Goal: Leave review/rating: Share an evaluation or opinion about a product, service, or content

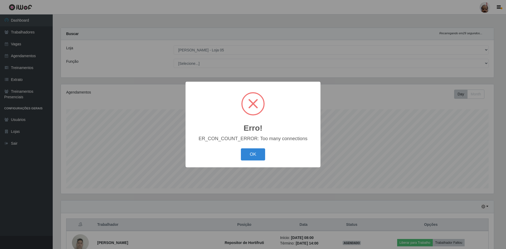
select select "252"
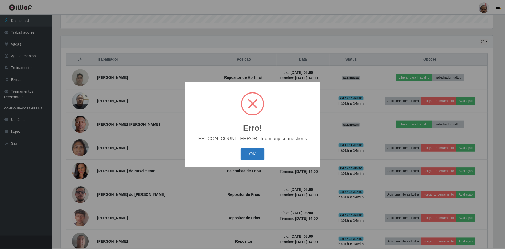
scroll to position [109, 433]
click at [252, 159] on button "OK" at bounding box center [253, 154] width 25 height 12
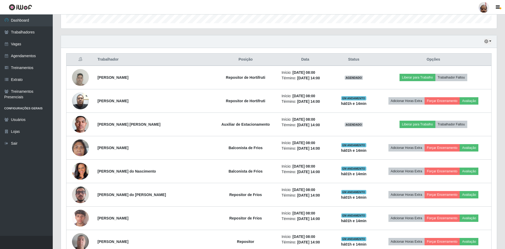
scroll to position [109, 436]
click at [491, 41] on button "button" at bounding box center [487, 42] width 7 height 6
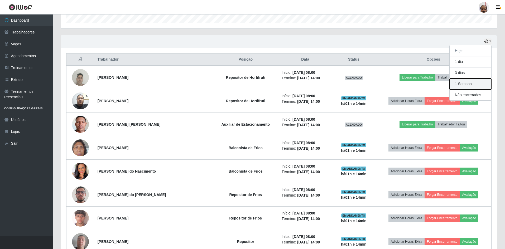
click at [472, 85] on button "1 Semana" at bounding box center [471, 84] width 42 height 11
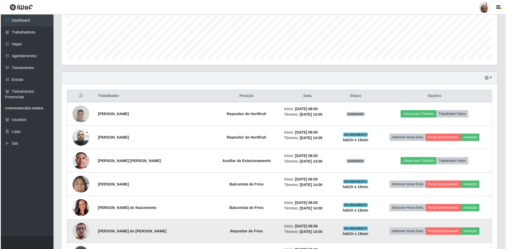
scroll to position [165, 0]
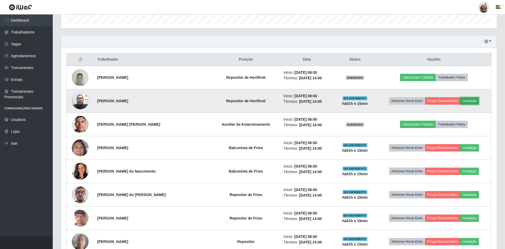
click at [471, 101] on button "Avaliação" at bounding box center [469, 100] width 19 height 7
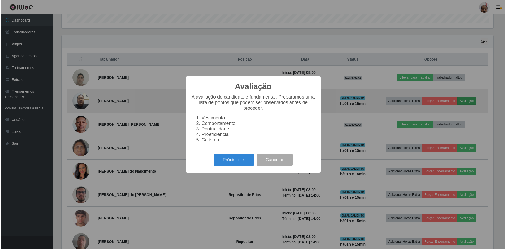
scroll to position [109, 433]
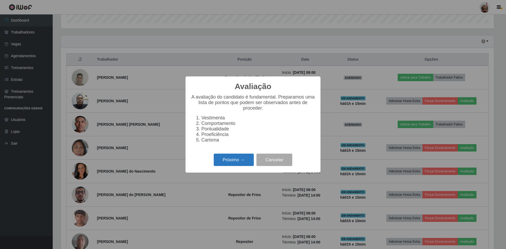
click at [230, 164] on button "Próximo →" at bounding box center [234, 160] width 40 height 12
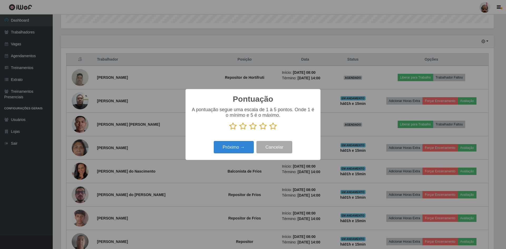
scroll to position [263607, 263283]
click at [255, 127] on icon at bounding box center [252, 126] width 7 height 8
click at [249, 130] on input "radio" at bounding box center [249, 130] width 0 height 0
click at [246, 148] on button "Próximo →" at bounding box center [234, 147] width 40 height 12
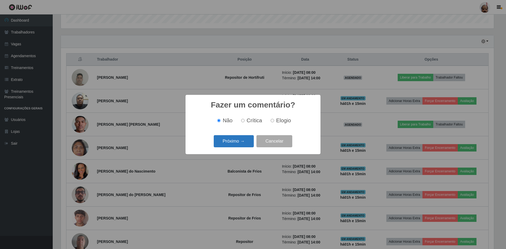
click at [242, 140] on button "Próximo →" at bounding box center [234, 141] width 40 height 12
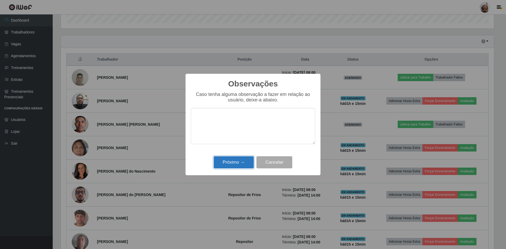
click at [240, 162] on button "Próximo →" at bounding box center [234, 162] width 40 height 12
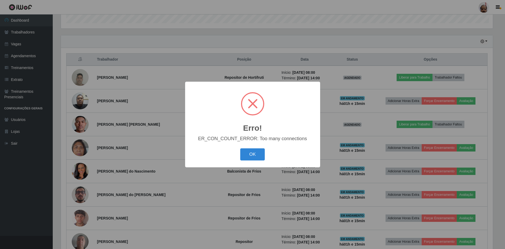
scroll to position [109, 433]
click at [256, 152] on button "OK" at bounding box center [253, 154] width 25 height 12
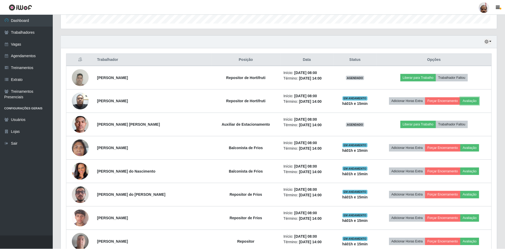
scroll to position [109, 436]
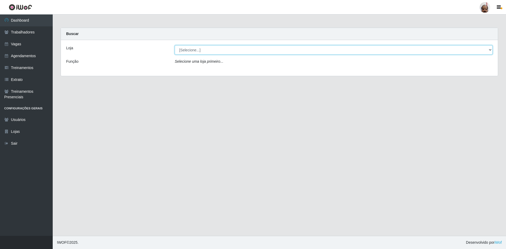
click at [273, 49] on select "[Selecione...] Mar Vermelho - Loja 05" at bounding box center [334, 49] width 318 height 9
select select "252"
click at [175, 45] on select "[Selecione...] Mar Vermelho - Loja 05" at bounding box center [334, 49] width 318 height 9
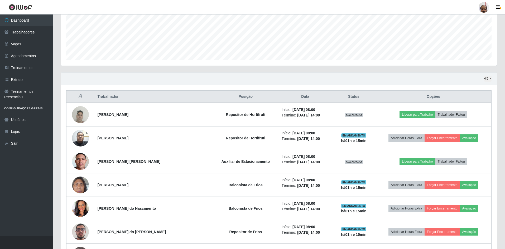
scroll to position [132, 0]
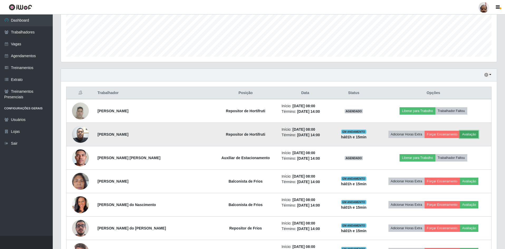
click at [470, 134] on button "Avaliação" at bounding box center [469, 134] width 19 height 7
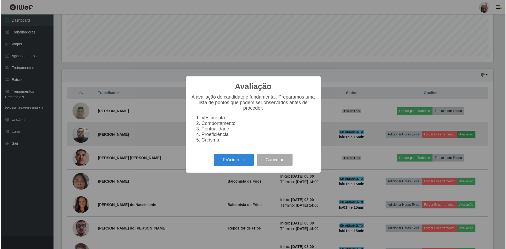
scroll to position [109, 433]
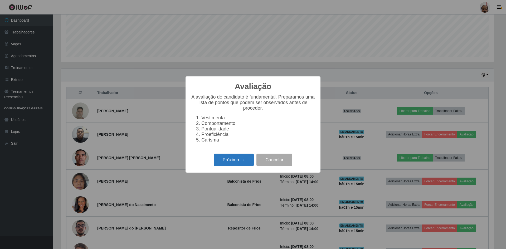
click at [235, 162] on button "Próximo →" at bounding box center [234, 160] width 40 height 12
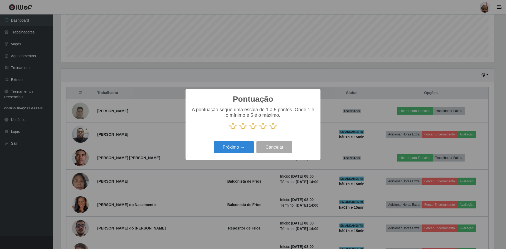
click at [253, 129] on icon at bounding box center [252, 126] width 7 height 8
click at [249, 130] on input "radio" at bounding box center [249, 130] width 0 height 0
click at [246, 145] on button "Próximo →" at bounding box center [234, 147] width 40 height 12
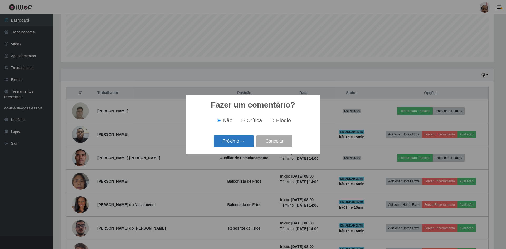
click at [243, 142] on button "Próximo →" at bounding box center [234, 141] width 40 height 12
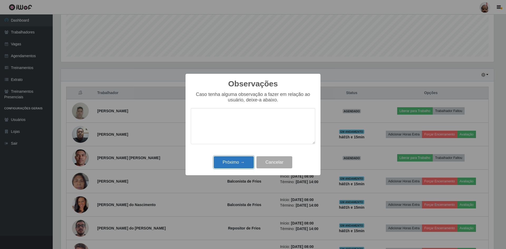
click at [239, 163] on button "Próximo →" at bounding box center [234, 162] width 40 height 12
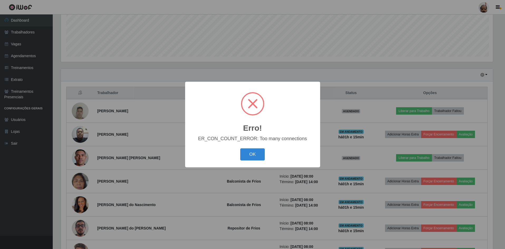
scroll to position [109, 433]
click at [252, 152] on button "OK" at bounding box center [253, 154] width 25 height 12
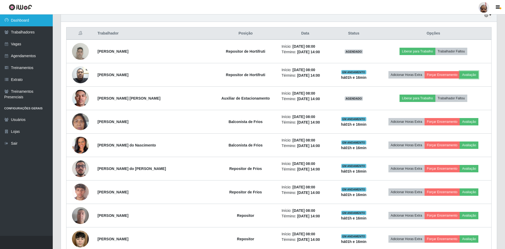
scroll to position [211, 0]
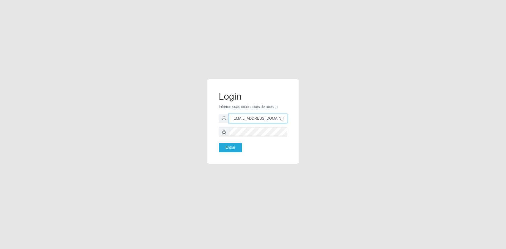
click at [242, 120] on input "acougue.loja4@marvermelhoatacado.com.br" at bounding box center [258, 118] width 58 height 9
type input "[EMAIL_ADDRESS][DOMAIN_NAME]"
click at [233, 147] on button "Entrar" at bounding box center [230, 147] width 23 height 9
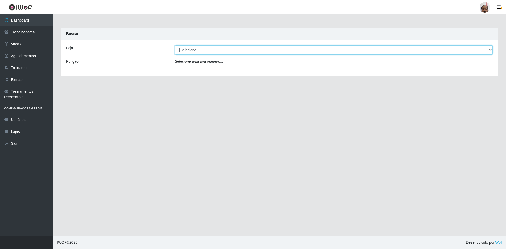
click at [256, 52] on select "[Selecione...] Mar Vermelho - Loja 05" at bounding box center [334, 49] width 318 height 9
select select "252"
click at [175, 45] on select "[Selecione...] Mar Vermelho - Loja 05" at bounding box center [334, 49] width 318 height 9
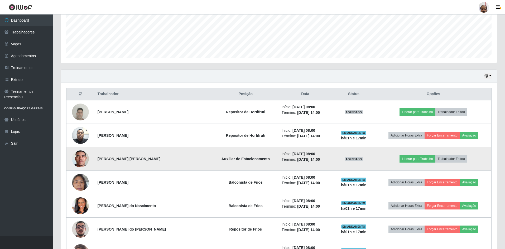
scroll to position [132, 0]
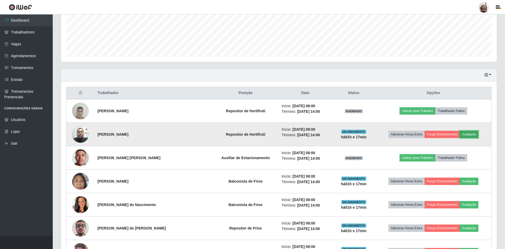
click at [464, 135] on button "Avaliação" at bounding box center [469, 134] width 19 height 7
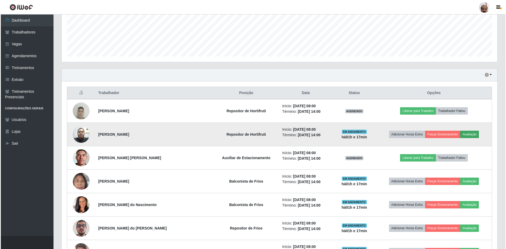
scroll to position [109, 433]
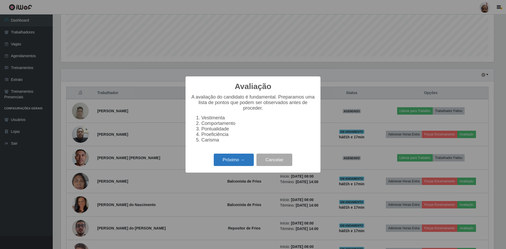
click at [235, 161] on button "Próximo →" at bounding box center [234, 160] width 40 height 12
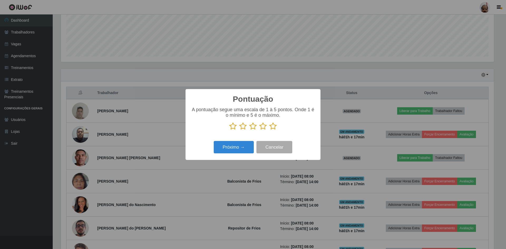
scroll to position [263607, 263283]
click at [234, 147] on button "Próximo →" at bounding box center [234, 147] width 40 height 12
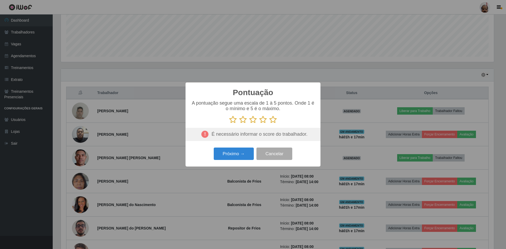
click at [253, 121] on icon at bounding box center [252, 120] width 7 height 8
click at [249, 124] on input "radio" at bounding box center [249, 124] width 0 height 0
click at [236, 153] on button "Próximo →" at bounding box center [234, 154] width 40 height 12
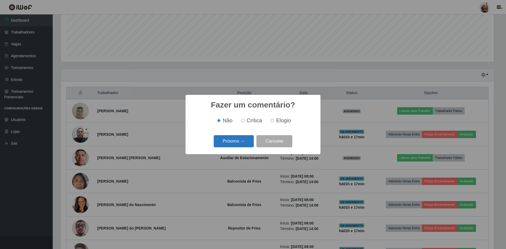
click at [236, 143] on button "Próximo →" at bounding box center [234, 141] width 40 height 12
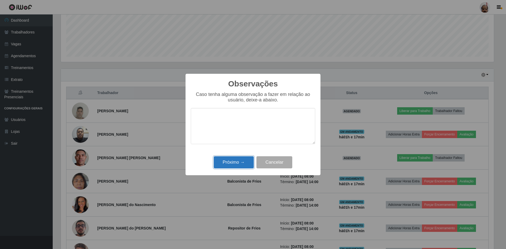
click at [233, 164] on button "Próximo →" at bounding box center [234, 162] width 40 height 12
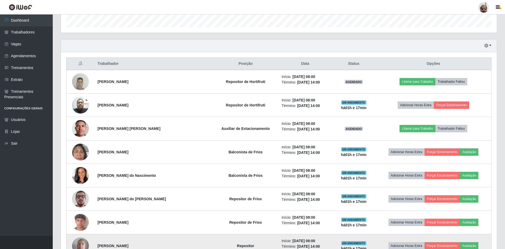
scroll to position [117, 0]
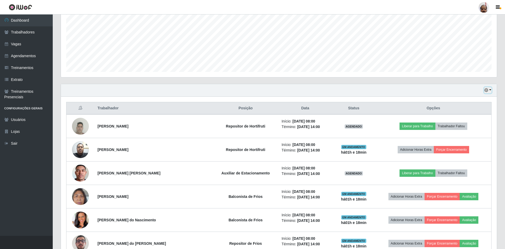
click at [491, 90] on button "button" at bounding box center [487, 90] width 7 height 6
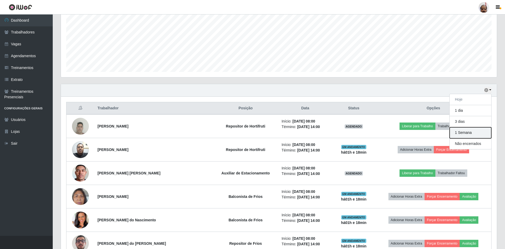
click at [465, 131] on button "1 Semana" at bounding box center [471, 132] width 42 height 11
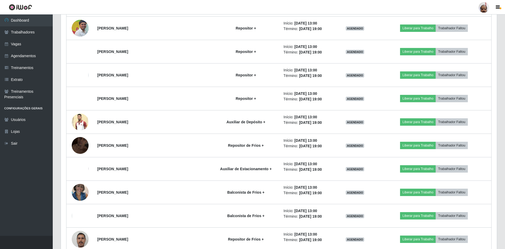
scroll to position [4031, 0]
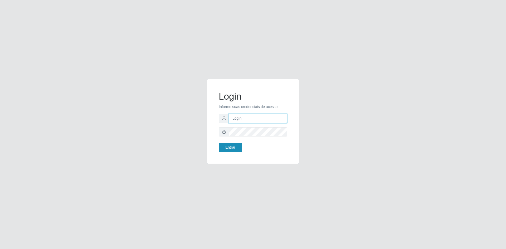
type input "gerente.loja05@marvermelhoatacado.com.br"
click at [228, 148] on button "Entrar" at bounding box center [230, 147] width 23 height 9
click at [229, 147] on button "Entrar" at bounding box center [230, 147] width 23 height 9
click at [236, 146] on button "Entrar" at bounding box center [230, 147] width 23 height 9
click at [237, 146] on button "Entrar" at bounding box center [230, 147] width 23 height 9
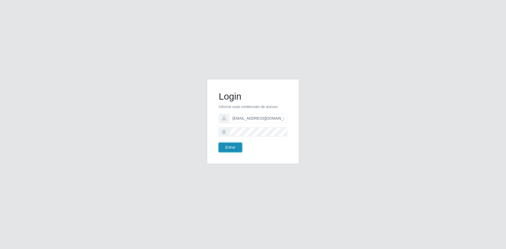
click at [230, 146] on button "Entrar" at bounding box center [230, 147] width 23 height 9
type input "[EMAIL_ADDRESS][DOMAIN_NAME]"
click at [234, 146] on button "Entrar" at bounding box center [230, 147] width 23 height 9
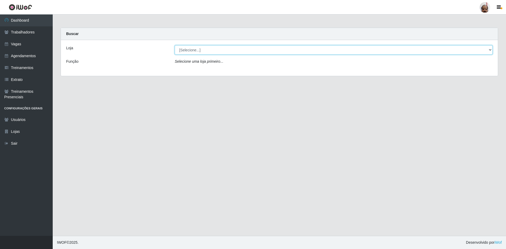
click at [489, 49] on select "[Selecione...] Mar Vermelho - Loja 05" at bounding box center [334, 49] width 318 height 9
select select "252"
click at [175, 45] on select "[Selecione...] Mar Vermelho - Loja 05" at bounding box center [334, 49] width 318 height 9
click at [489, 50] on select "[Selecione...] Mar Vermelho - Loja 05" at bounding box center [334, 49] width 318 height 9
click at [175, 45] on select "[Selecione...] Mar Vermelho - Loja 05" at bounding box center [334, 49] width 318 height 9
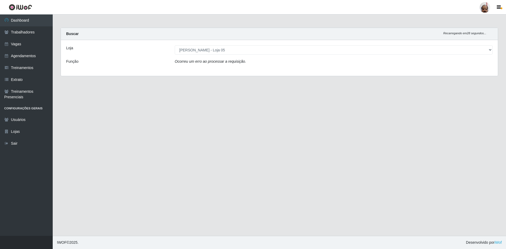
click at [301, 69] on div "Loja [Selecione...] Mar Vermelho - Loja 05 Função Ocorreu um erro ao processar …" at bounding box center [279, 58] width 437 height 36
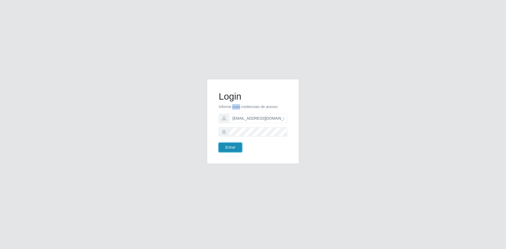
click at [233, 147] on button "Entrar" at bounding box center [230, 147] width 23 height 9
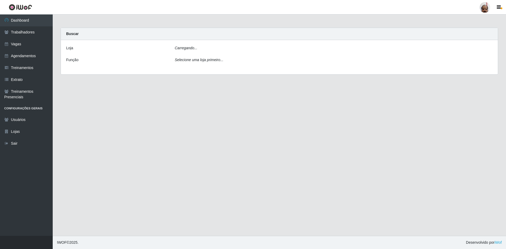
click at [233, 146] on main "Carregando... Buscar [PERSON_NAME]... Função Selecione uma loja primeiro..." at bounding box center [280, 126] width 454 height 222
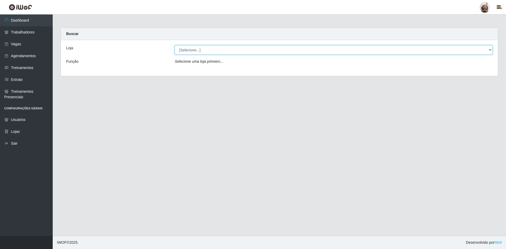
click at [488, 51] on select "[Selecione...] Mar Vermelho - Loja 05" at bounding box center [334, 49] width 318 height 9
select select "252"
click at [175, 45] on select "[Selecione...] Mar Vermelho - Loja 05" at bounding box center [334, 49] width 318 height 9
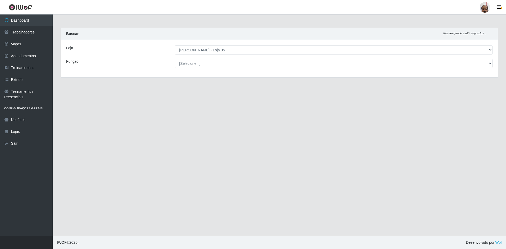
click at [314, 107] on main "Carregando... Buscar Recarregando em 27 segundos... Loja [Selecione...] Mar Ver…" at bounding box center [280, 126] width 454 height 222
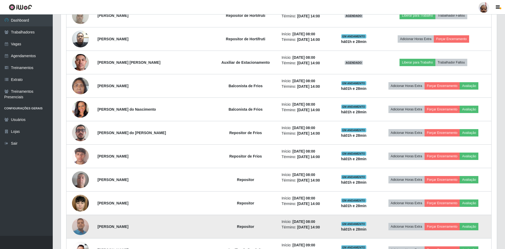
scroll to position [211, 0]
